Goal: Information Seeking & Learning: Learn about a topic

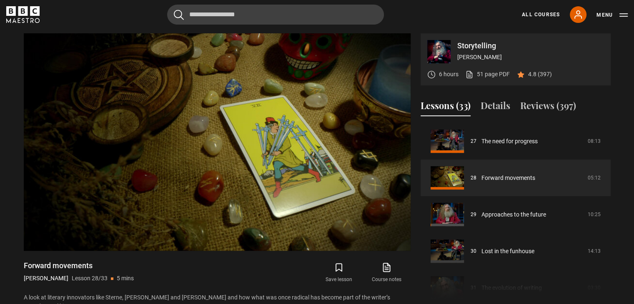
click at [618, 105] on section "Storytelling Alan Moore 6 hours 51 page PDF (opens in new tab) 4.8 (397) Video …" at bounding box center [317, 164] width 634 height 328
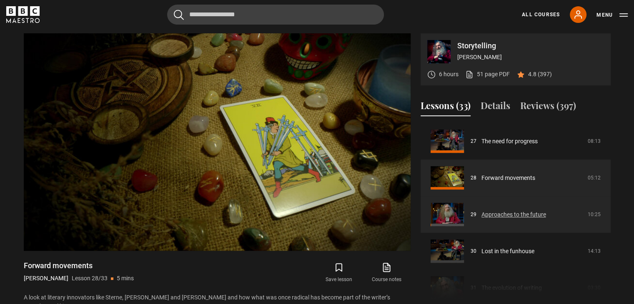
click at [498, 211] on link "Approaches to the future" at bounding box center [514, 215] width 65 height 9
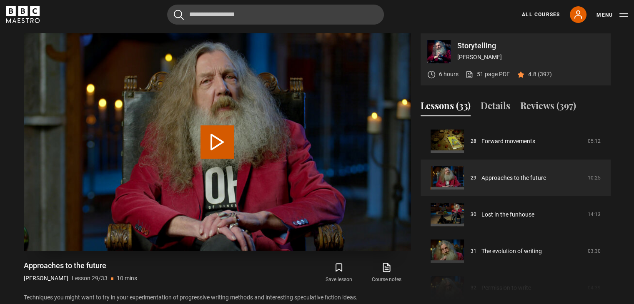
click at [223, 151] on button "Play Lesson Approaches to the future" at bounding box center [217, 142] width 33 height 33
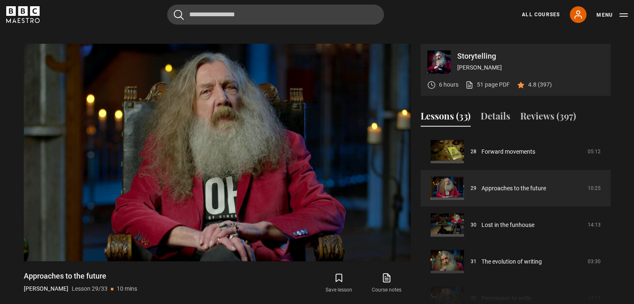
scroll to position [327, 0]
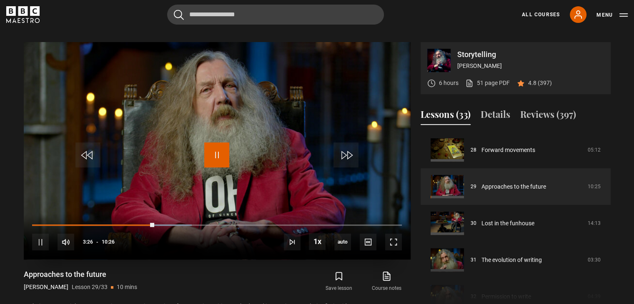
click at [219, 147] on span "Video Player" at bounding box center [216, 155] width 25 height 25
click at [219, 166] on span "Video Player" at bounding box center [216, 155] width 25 height 25
click at [222, 145] on span "Video Player" at bounding box center [216, 155] width 25 height 25
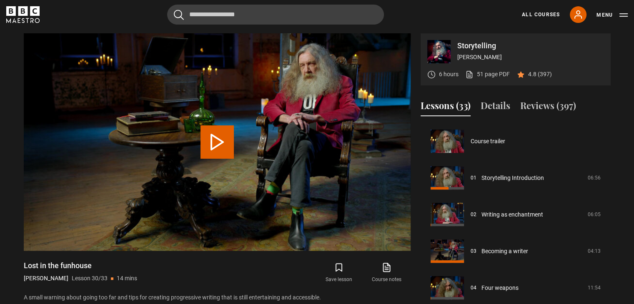
scroll to position [1064, 0]
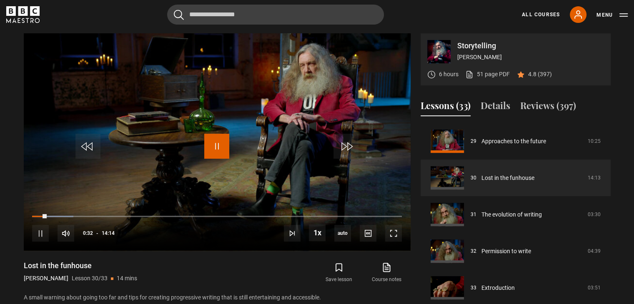
click at [214, 149] on span "Video Player" at bounding box center [216, 146] width 25 height 25
click at [222, 147] on span "Video Player" at bounding box center [216, 146] width 25 height 25
click at [218, 144] on span "Video Player" at bounding box center [216, 146] width 25 height 25
click at [208, 148] on span "Video Player" at bounding box center [216, 146] width 25 height 25
click at [217, 145] on span "Video Player" at bounding box center [216, 146] width 25 height 25
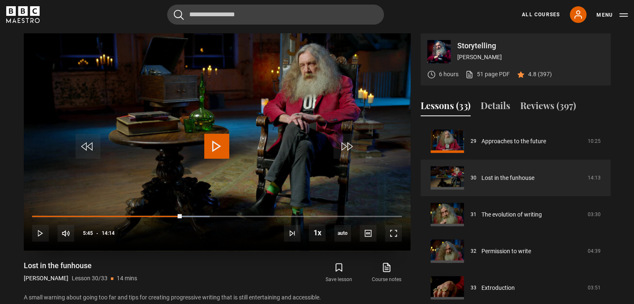
click at [217, 145] on span "Video Player" at bounding box center [216, 146] width 25 height 25
click at [223, 134] on span "Video Player" at bounding box center [216, 146] width 25 height 25
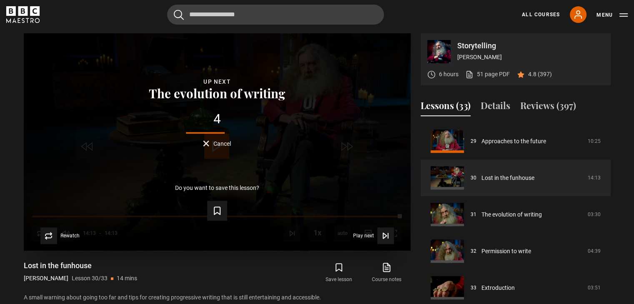
click at [208, 144] on button "Cancel" at bounding box center [217, 144] width 28 height 6
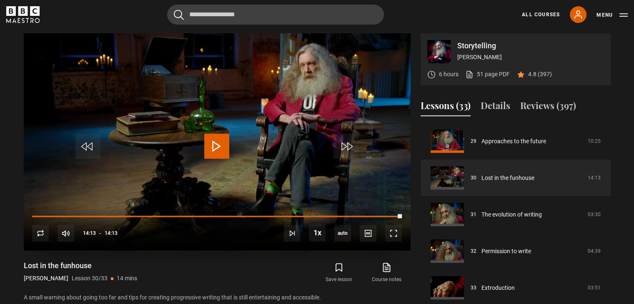
click at [215, 152] on span "Video Player" at bounding box center [216, 146] width 25 height 25
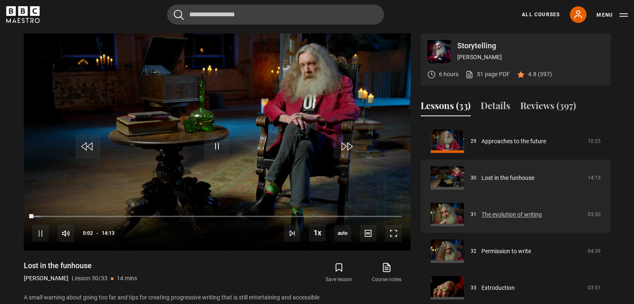
click at [522, 215] on link "The evolution of writing" at bounding box center [512, 215] width 60 height 9
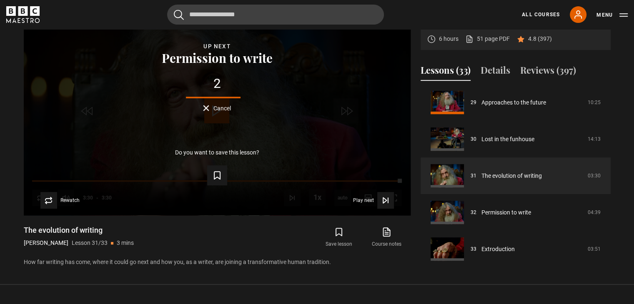
scroll to position [372, 0]
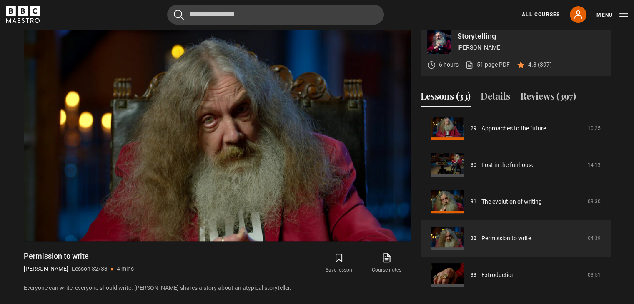
scroll to position [353, 0]
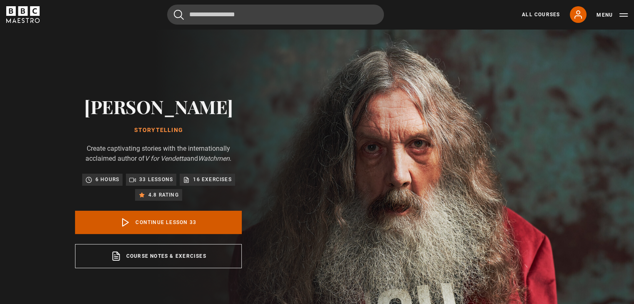
click at [147, 226] on link "Continue lesson 33" at bounding box center [158, 222] width 167 height 23
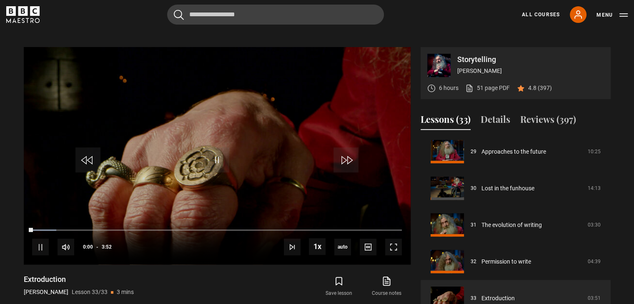
scroll to position [335, 0]
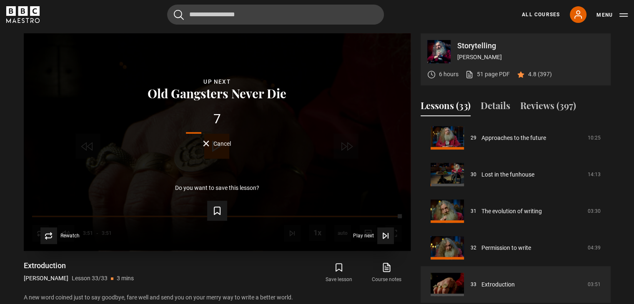
click at [208, 145] on button "Cancel" at bounding box center [217, 144] width 28 height 6
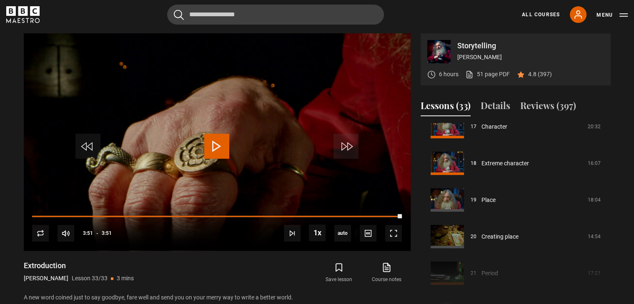
scroll to position [636, 0]
